Goal: Task Accomplishment & Management: Use online tool/utility

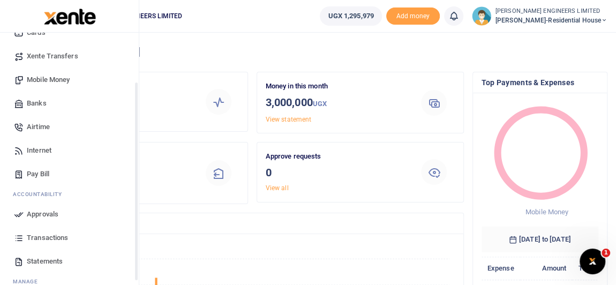
scroll to position [97, 0]
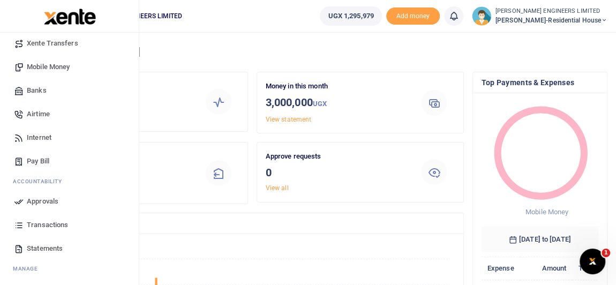
click at [49, 223] on span "Transactions" at bounding box center [47, 225] width 41 height 11
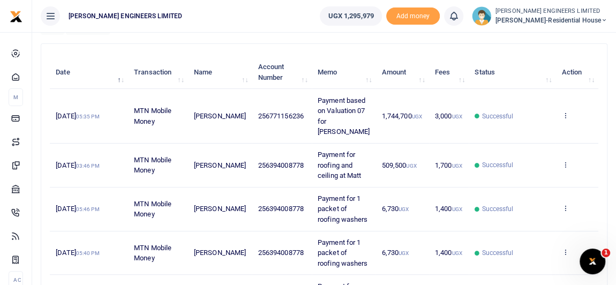
scroll to position [48, 0]
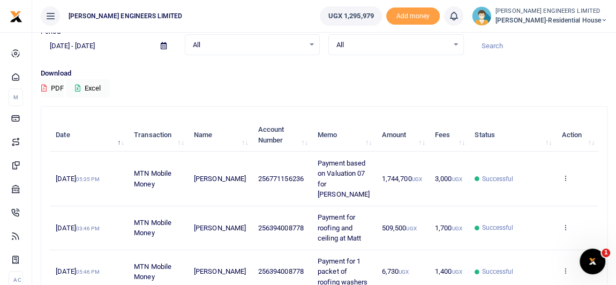
drag, startPoint x: 277, startPoint y: 232, endPoint x: 252, endPoint y: 206, distance: 36.4
click at [252, 206] on td "256394008778" at bounding box center [281, 228] width 59 height 44
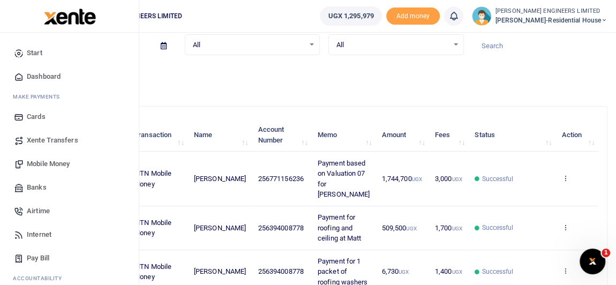
click at [47, 163] on span "Mobile Money" at bounding box center [48, 164] width 43 height 11
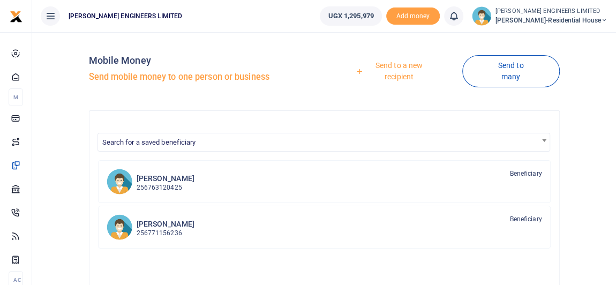
click at [404, 67] on link "Send to a new recipient" at bounding box center [395, 71] width 134 height 31
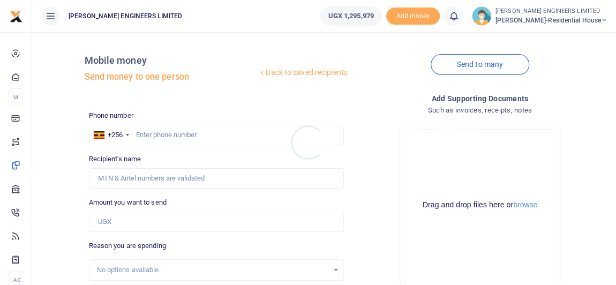
click at [150, 135] on div at bounding box center [308, 142] width 616 height 285
click at [157, 138] on input "text" at bounding box center [216, 135] width 255 height 20
type input "394008778"
type input "Sam Epila"
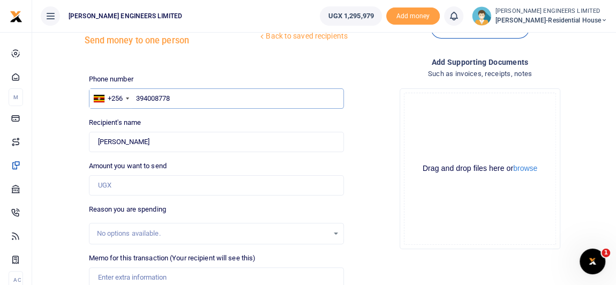
scroll to position [48, 0]
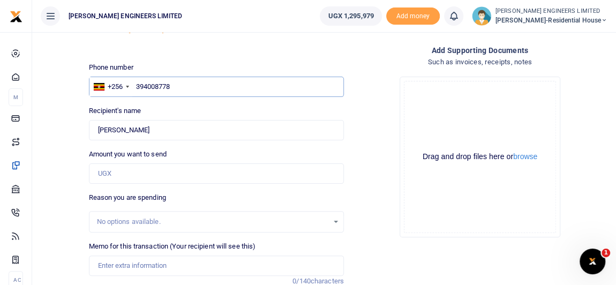
type input "394008778"
click at [114, 175] on input "Amount you want to send" at bounding box center [216, 173] width 255 height 20
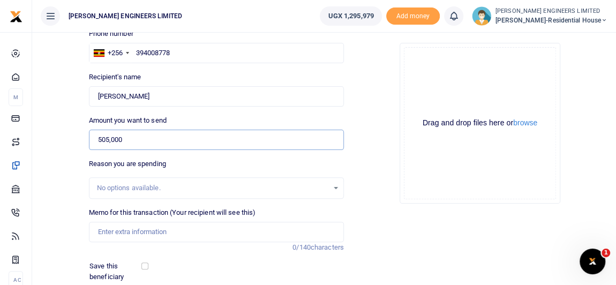
scroll to position [97, 0]
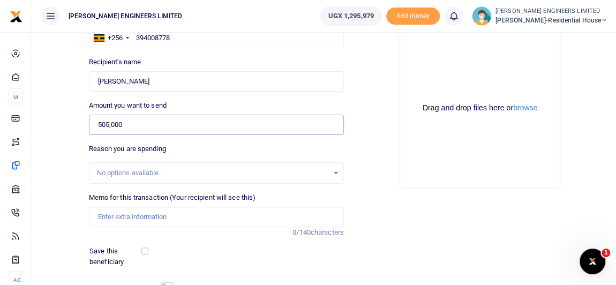
type input "505,000"
click at [116, 217] on input "Memo for this transaction (Your recipient will see this)" at bounding box center [216, 217] width 255 height 20
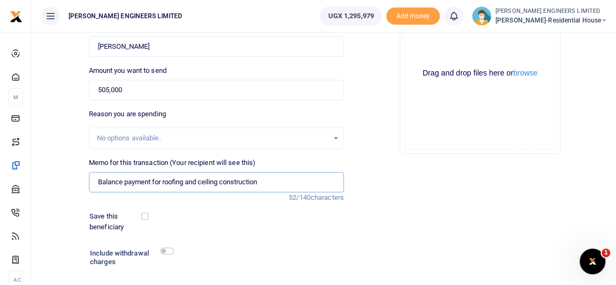
scroll to position [194, 0]
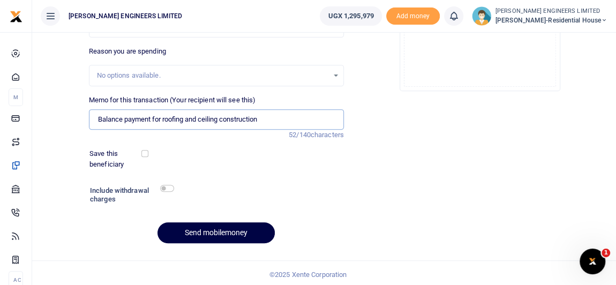
type input "Balance payment for roofing and ceiling construction"
click at [169, 190] on input "checkbox" at bounding box center [167, 188] width 14 height 7
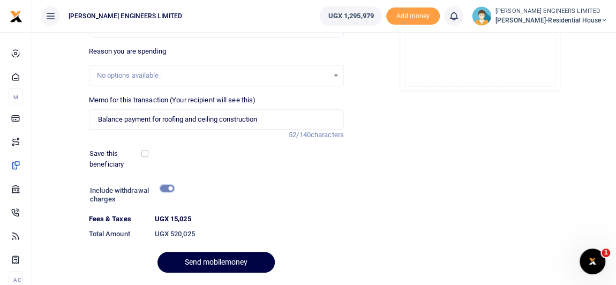
click at [166, 186] on input "checkbox" at bounding box center [167, 188] width 14 height 7
checkbox input "false"
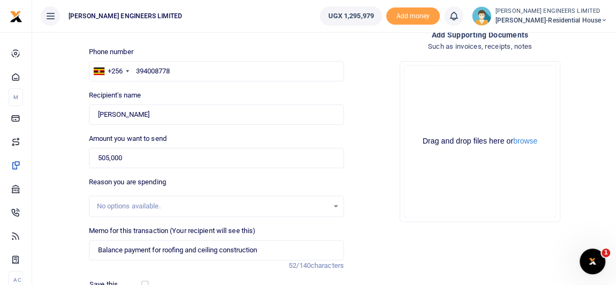
scroll to position [48, 0]
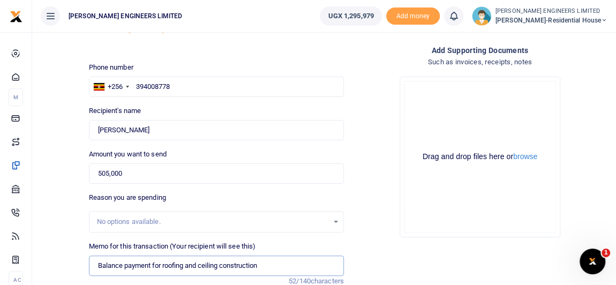
click at [271, 262] on input "Balance payment for roofing and ceiling construction" at bounding box center [216, 265] width 255 height 20
type input "Balance payment for roofing and ceiling construction (505k)"
click at [106, 173] on input "505,000" at bounding box center [216, 173] width 255 height 20
click at [109, 171] on input "515,000" at bounding box center [216, 173] width 255 height 20
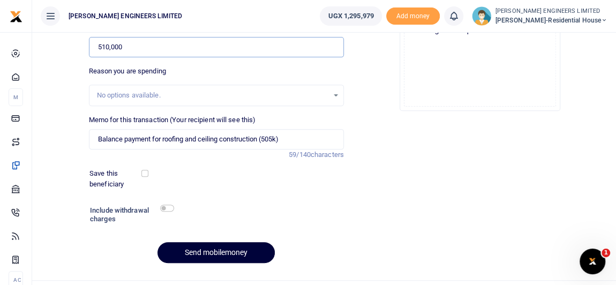
scroll to position [194, 0]
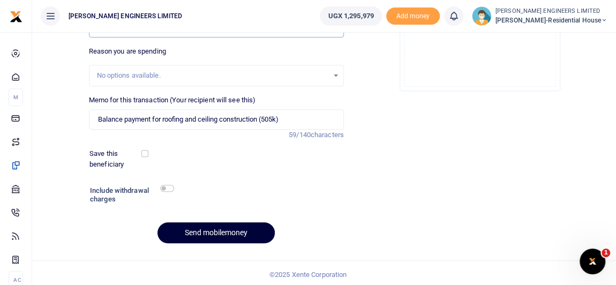
type input "510,000"
click at [221, 235] on button "Send mobilemoney" at bounding box center [215, 232] width 117 height 21
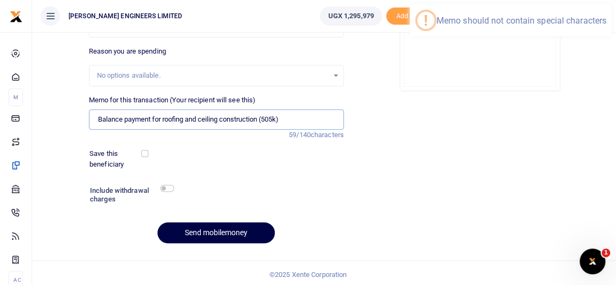
click at [264, 119] on input "Balance payment for roofing and ceiling construction (505k)" at bounding box center [216, 119] width 255 height 20
click at [281, 120] on input "Balance payment for roofing and ceiling construction 505k)" at bounding box center [216, 119] width 255 height 20
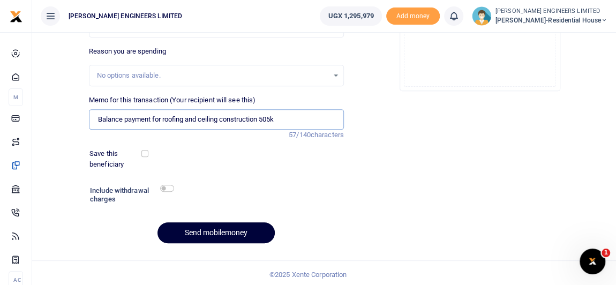
type input "Balance payment for roofing and ceiling construction 505k"
click at [224, 232] on button "Send mobilemoney" at bounding box center [215, 232] width 117 height 21
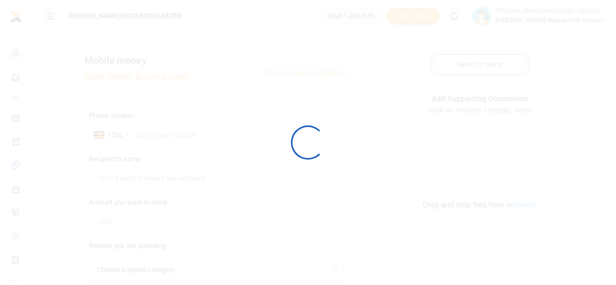
select select
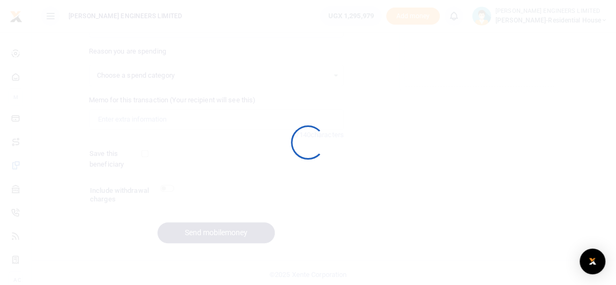
select select
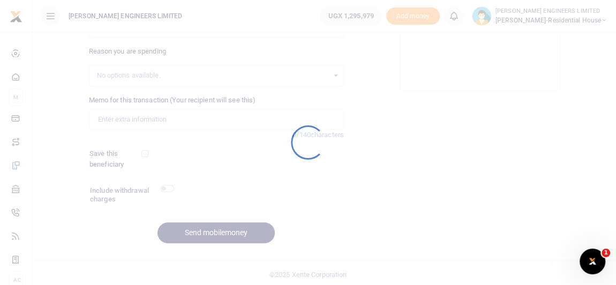
scroll to position [0, 0]
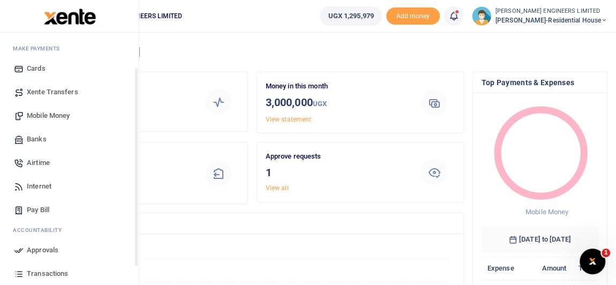
scroll to position [97, 0]
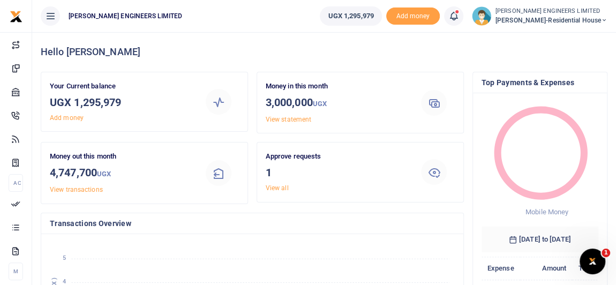
click at [459, 18] on icon at bounding box center [453, 16] width 11 height 12
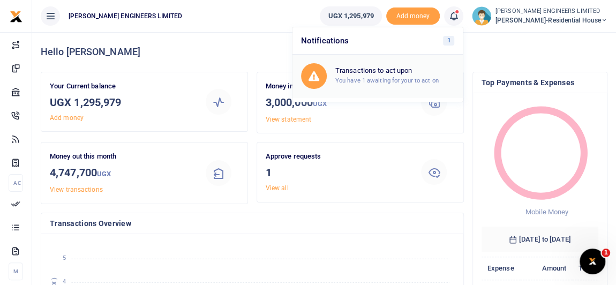
click at [387, 75] on div "Transactions to act upon You have 1 awaiting for your to act on" at bounding box center [394, 75] width 119 height 19
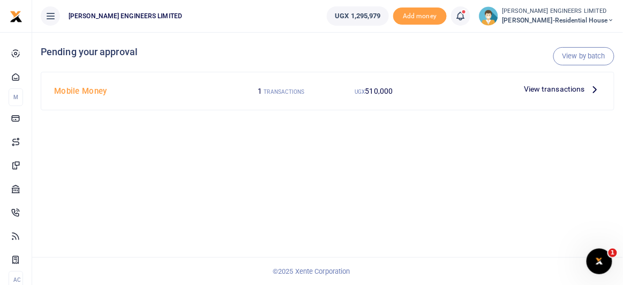
click at [554, 90] on span "View transactions" at bounding box center [554, 89] width 61 height 12
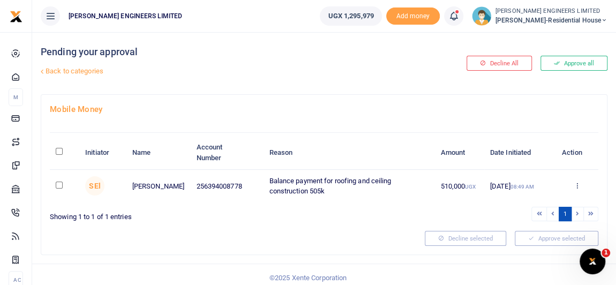
click at [60, 186] on input "checkbox" at bounding box center [59, 185] width 7 height 7
checkbox input "true"
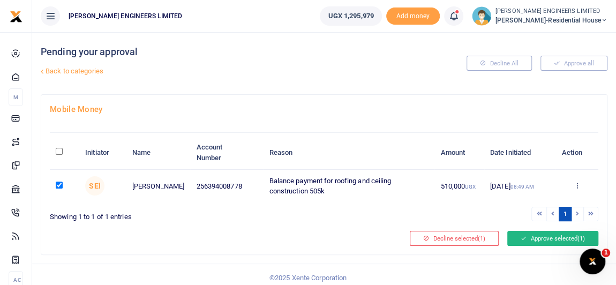
click at [540, 239] on button "Approve selected (1)" at bounding box center [552, 238] width 91 height 15
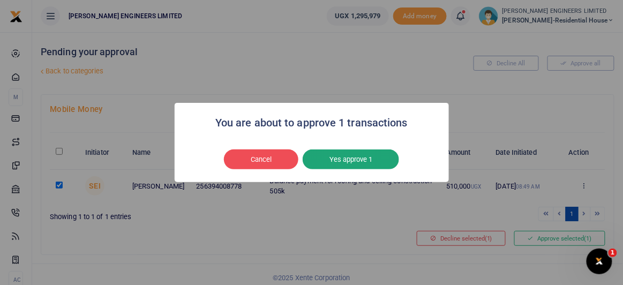
click at [360, 159] on button "Yes approve 1" at bounding box center [351, 159] width 96 height 20
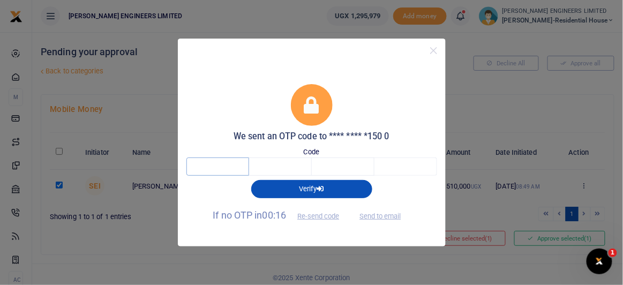
click at [219, 167] on input "text" at bounding box center [217, 166] width 63 height 18
type input "2"
type input "9"
type input "2"
type input "4"
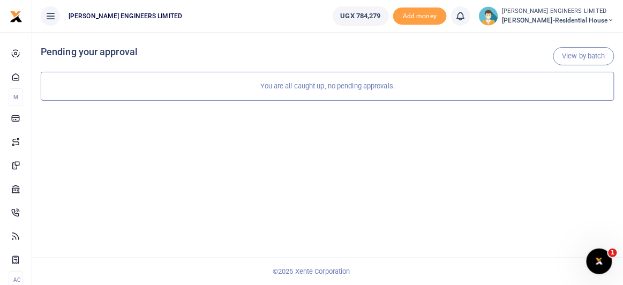
click at [612, 19] on icon at bounding box center [611, 20] width 6 height 7
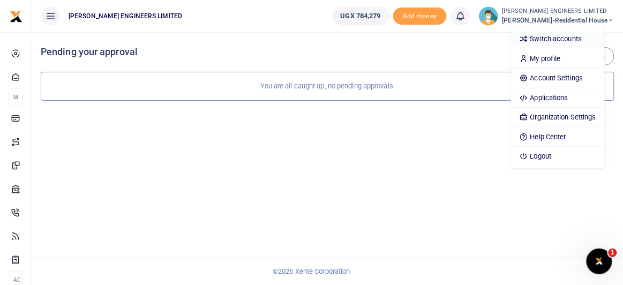
click at [569, 39] on link "Switch accounts" at bounding box center [558, 39] width 94 height 15
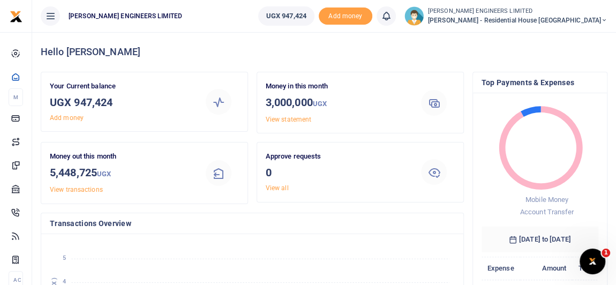
scroll to position [8, 7]
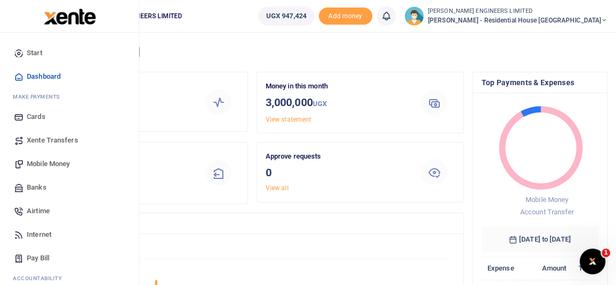
click at [49, 163] on span "Mobile Money" at bounding box center [48, 164] width 43 height 11
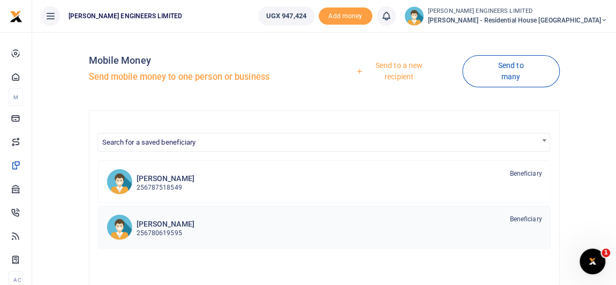
click at [168, 228] on p "256780619595" at bounding box center [166, 233] width 58 height 10
